Goal: Task Accomplishment & Management: Use online tool/utility

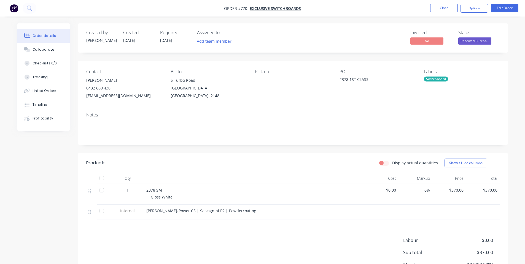
click at [364, 33] on div "Invoiced No Status Received Purcha..." at bounding box center [376, 38] width 248 height 16
click at [441, 9] on button "Close" at bounding box center [444, 8] width 28 height 8
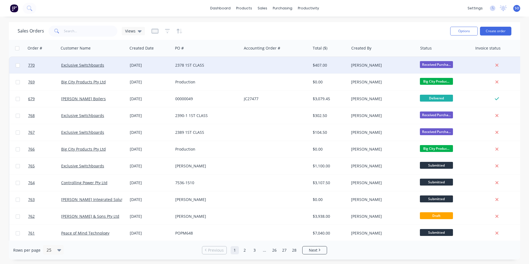
click at [176, 67] on div "2378 1ST CLASS" at bounding box center [205, 66] width 61 height 6
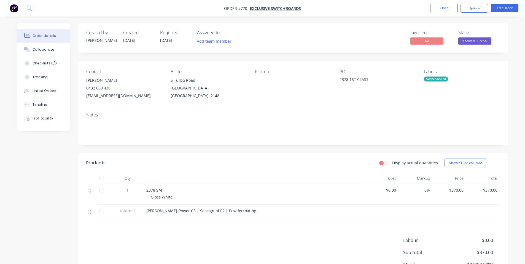
click at [270, 39] on div "Invoiced No Status Received Purcha..." at bounding box center [376, 38] width 248 height 16
click at [435, 8] on button "Close" at bounding box center [444, 8] width 28 height 8
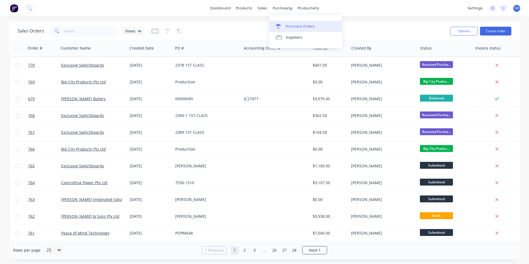
click at [287, 25] on div "Purchase Orders" at bounding box center [300, 26] width 29 height 5
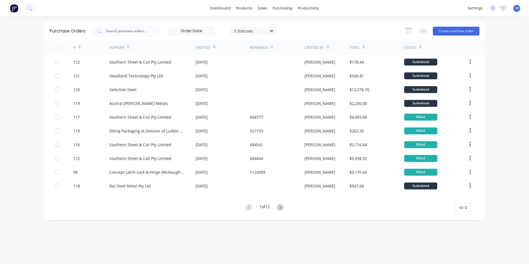
click at [447, 32] on button "Create purchase order" at bounding box center [456, 31] width 47 height 9
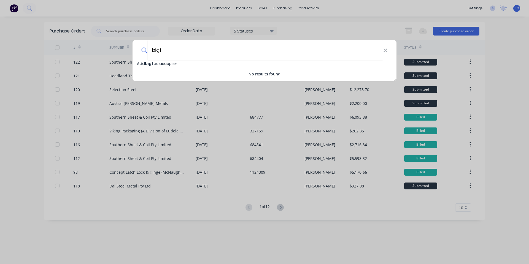
type input "bigf"
click at [78, 21] on div "bigf Add bigf as a supplier No results found" at bounding box center [264, 132] width 529 height 264
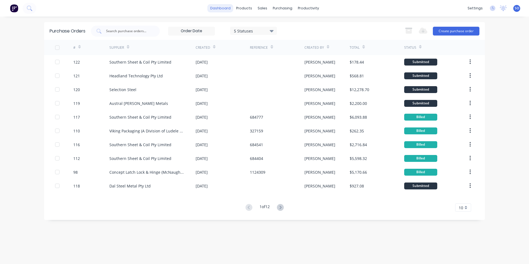
click at [221, 10] on link "dashboard" at bounding box center [221, 8] width 26 height 8
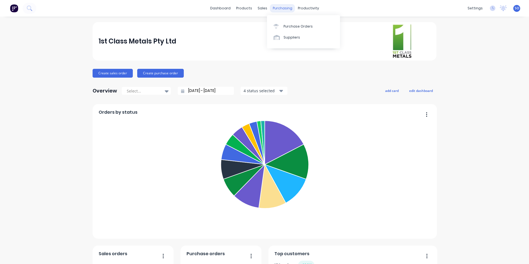
click at [274, 8] on div "purchasing" at bounding box center [282, 8] width 25 height 8
click at [287, 28] on div "Purchase Orders" at bounding box center [298, 26] width 29 height 5
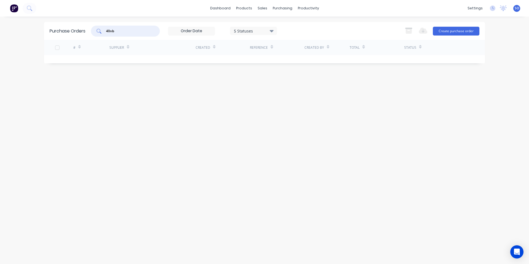
drag, startPoint x: 123, startPoint y: 32, endPoint x: 35, endPoint y: 46, distance: 89.0
click at [48, 49] on div "Purchase Orders 40nb 5 Statuses 5 Statuses Export to Excel (XLSX) Create purcha…" at bounding box center [264, 42] width 441 height 41
type input "a"
type input "waratah"
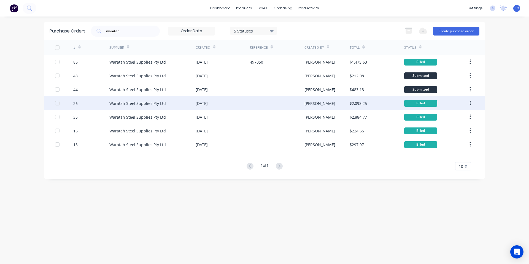
click at [186, 103] on div "Waratah Steel Supplies Pty Ltd" at bounding box center [152, 104] width 86 height 14
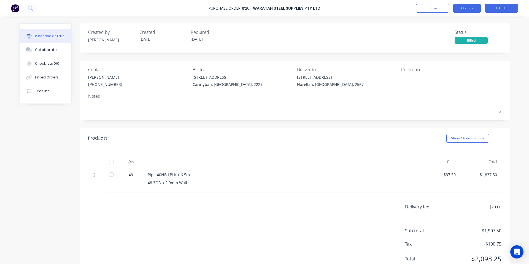
click at [465, 12] on button "Options" at bounding box center [468, 8] width 28 height 9
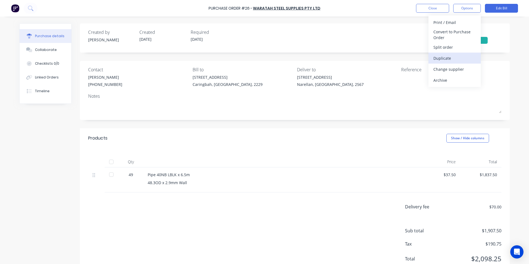
click at [447, 58] on div "Duplicate" at bounding box center [455, 58] width 42 height 8
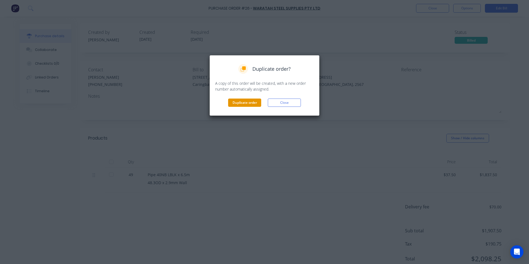
click at [243, 105] on button "Duplicate order" at bounding box center [244, 103] width 33 height 8
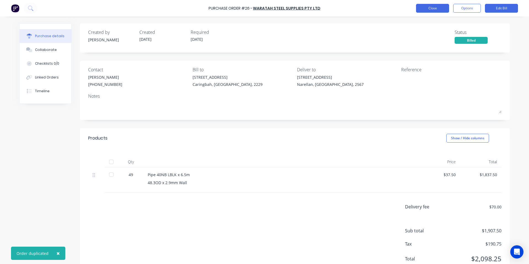
click at [427, 6] on button "Close" at bounding box center [432, 8] width 33 height 9
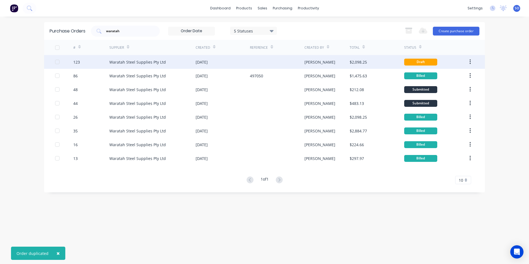
click at [251, 58] on div at bounding box center [277, 62] width 54 height 14
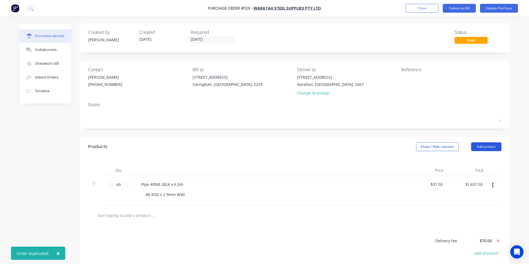
click at [488, 150] on button "Add product" at bounding box center [487, 147] width 30 height 9
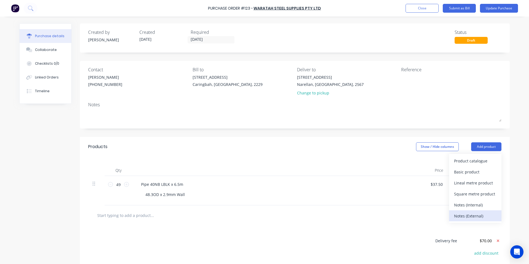
click at [481, 215] on div "Notes (External)" at bounding box center [475, 216] width 42 height 8
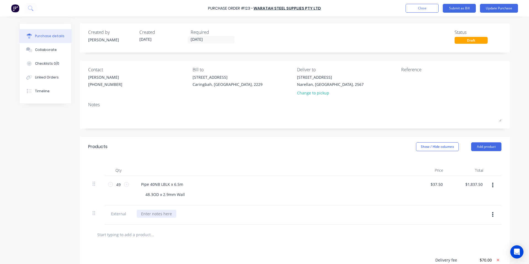
click at [169, 214] on div at bounding box center [157, 214] width 40 height 8
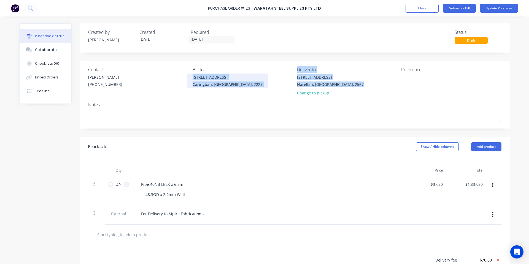
drag, startPoint x: 351, startPoint y: 82, endPoint x: 214, endPoint y: 74, distance: 137.6
click at [214, 74] on div "Contact Mark Brinkley (02) 9608 9222 Bill to 100 Willarong Rd Caringbah, New So…" at bounding box center [295, 82] width 414 height 32
click at [335, 74] on div "17/7A Bellingham Street" at bounding box center [330, 77] width 67 height 6
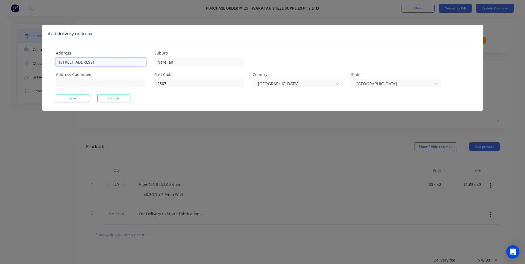
drag, startPoint x: 107, startPoint y: 62, endPoint x: 54, endPoint y: 74, distance: 54.3
click at [54, 71] on div "Address 17/7A Bellingham Street Address Continued Suburb Narellan Post Code 256…" at bounding box center [262, 77] width 441 height 68
click at [124, 96] on button "Cancel" at bounding box center [113, 98] width 33 height 8
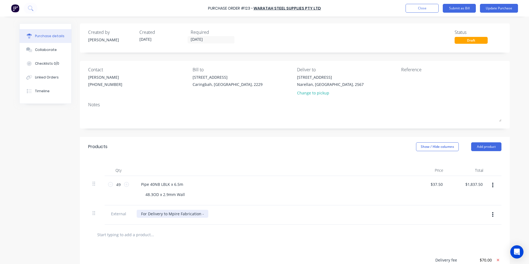
click at [201, 213] on div "For Delivery to Mpire Fabrication -" at bounding box center [173, 214] width 72 height 8
click at [301, 177] on div "Pipe 40NB LBLK x 6.5m 48.3OD x 2.9mm Wall" at bounding box center [270, 191] width 276 height 30
click at [115, 181] on input "49" at bounding box center [118, 185] width 11 height 8
type input "2"
type input "$75.00"
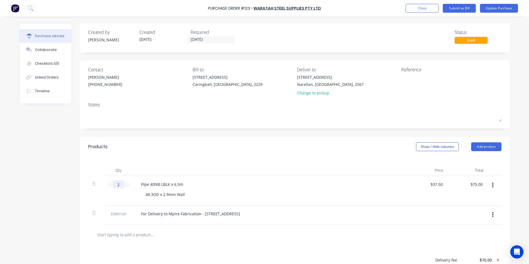
type input "20"
type input "$750.00"
type input "20"
click at [162, 159] on div "Qty Price Total 20 20 Pipe 40NB LBLK x 6.5m 48.3OD x 2.9mm Wall $37.50 $37.50 $…" at bounding box center [295, 191] width 430 height 68
click at [181, 186] on div "Pipe 40NB LBLK x 6.5m" at bounding box center [162, 185] width 51 height 8
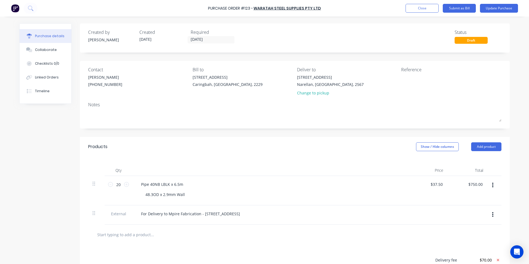
click at [197, 154] on div "Products Show / Hide columns Add product" at bounding box center [295, 147] width 430 height 20
click at [213, 42] on input "[DATE]" at bounding box center [211, 39] width 46 height 7
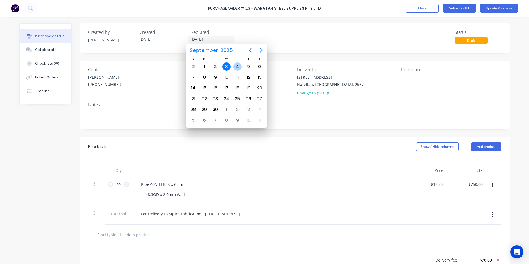
click at [235, 66] on div "4" at bounding box center [238, 67] width 8 height 8
type input "04/09/25"
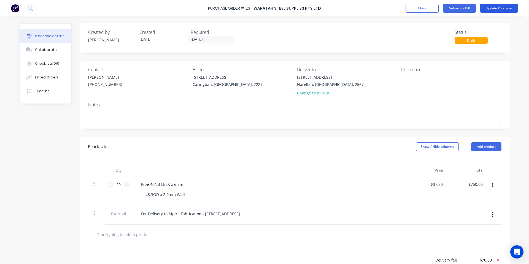
click at [490, 6] on button "Update Purchase" at bounding box center [499, 8] width 38 height 9
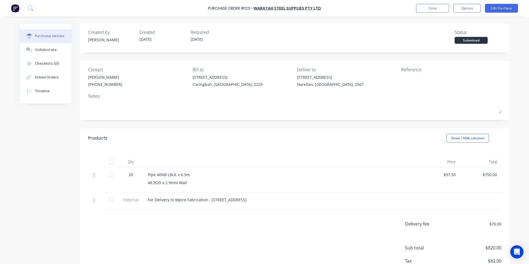
click at [459, 9] on button "Options" at bounding box center [468, 8] width 28 height 9
click at [450, 26] on div "Print / Email" at bounding box center [455, 22] width 42 height 8
click at [452, 32] on div "With pricing" at bounding box center [455, 34] width 42 height 8
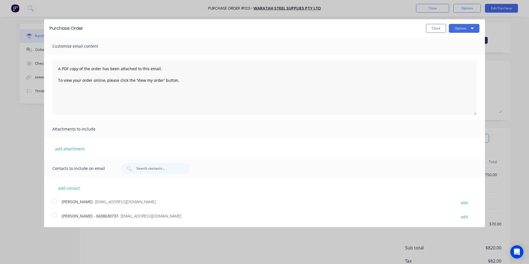
drag, startPoint x: 461, startPoint y: 29, endPoint x: 462, endPoint y: 34, distance: 6.0
click at [461, 29] on button "Options" at bounding box center [464, 28] width 31 height 9
click at [459, 44] on div "Print" at bounding box center [453, 42] width 42 height 8
click at [432, 28] on button "Close" at bounding box center [436, 28] width 20 height 9
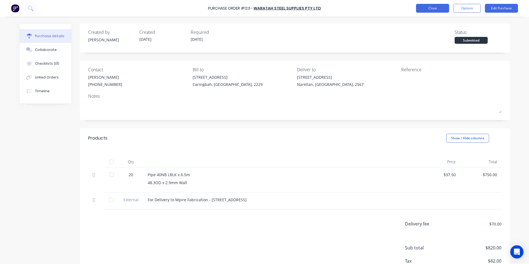
click at [427, 8] on button "Close" at bounding box center [432, 8] width 33 height 9
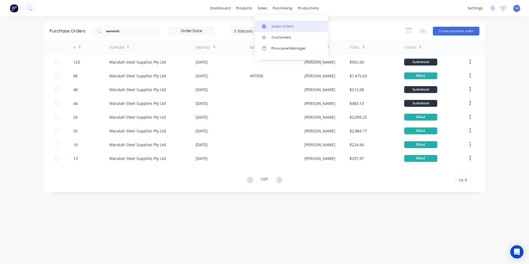
click at [265, 27] on icon at bounding box center [264, 26] width 5 height 5
